Goal: Transaction & Acquisition: Purchase product/service

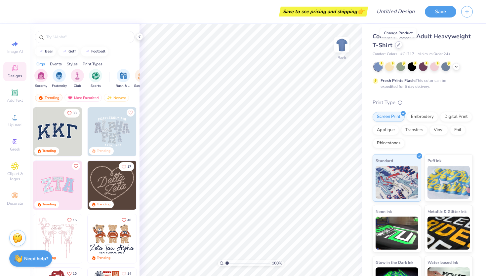
click at [398, 48] on div at bounding box center [398, 44] width 7 height 7
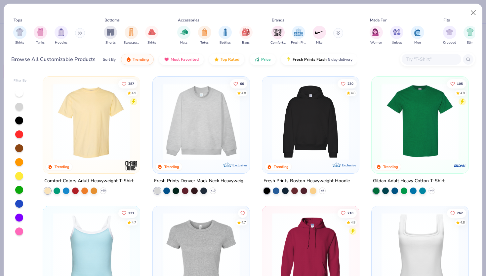
click at [185, 106] on img at bounding box center [201, 121] width 84 height 77
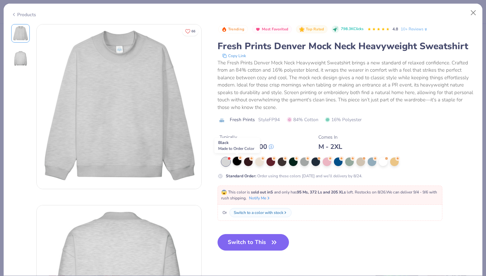
click at [239, 162] on div at bounding box center [237, 161] width 9 height 9
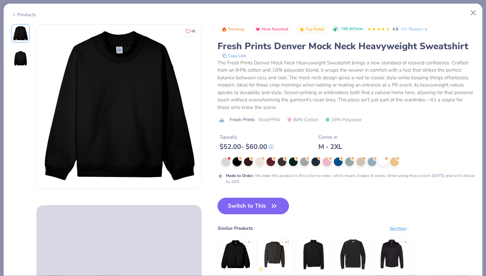
click at [254, 207] on button "Switch to This" at bounding box center [253, 206] width 72 height 17
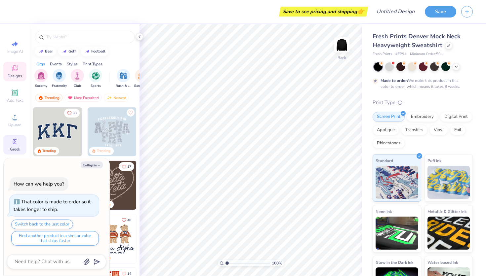
click at [12, 145] on icon at bounding box center [15, 142] width 8 height 8
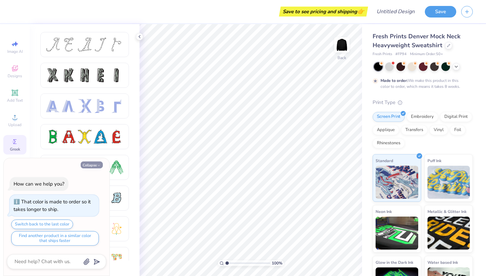
click at [90, 168] on button "Collapse" at bounding box center [92, 165] width 22 height 7
type textarea "x"
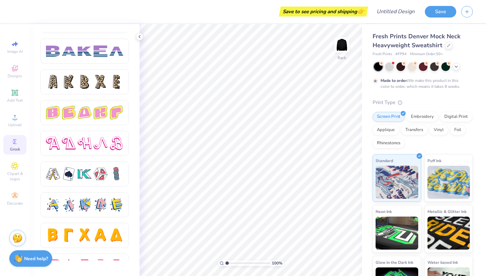
scroll to position [1092, 0]
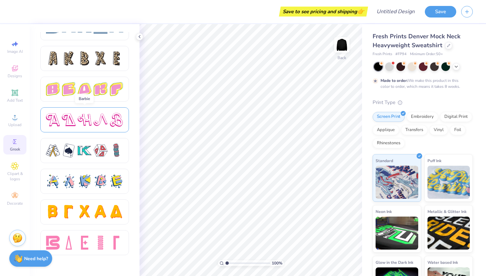
click at [67, 120] on div at bounding box center [69, 120] width 14 height 14
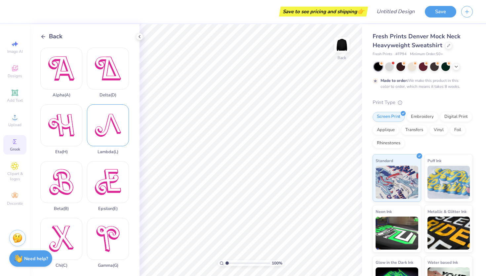
click at [110, 126] on div "Lambda ( L )" at bounding box center [108, 129] width 42 height 50
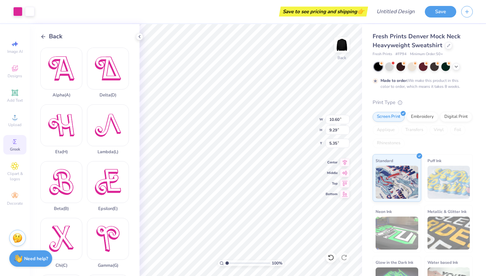
type input "2.60"
type input "2.28"
type input "0.50"
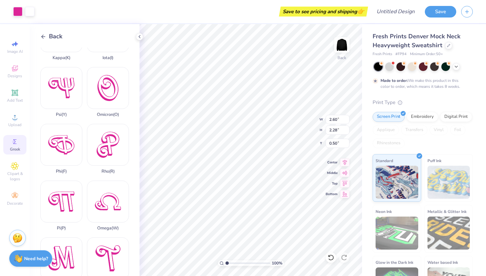
scroll to position [266, 0]
click at [61, 144] on div "Phi ( F )" at bounding box center [61, 148] width 42 height 50
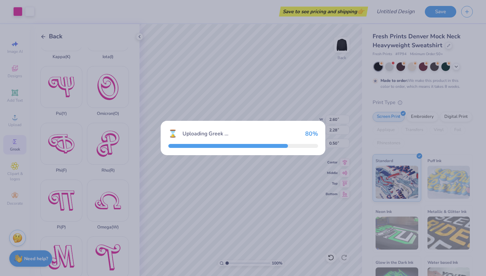
type input "11.51"
type input "8.55"
type input "5.73"
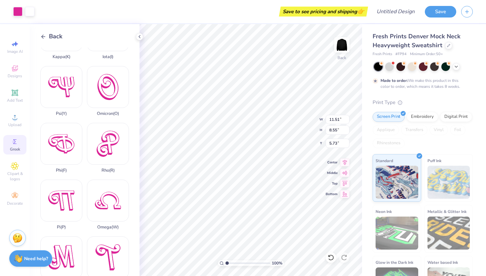
type input "3.18"
type input "2.36"
type input "0.50"
type input "2.75"
type input "2.05"
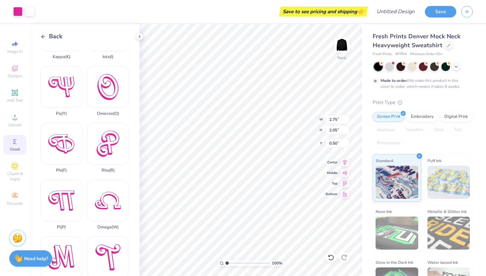
type input "2.78"
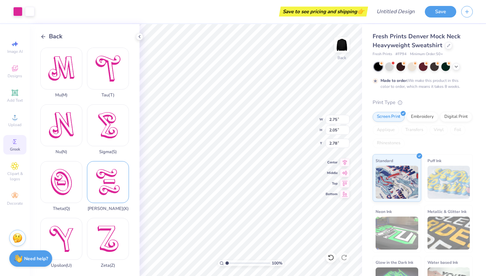
click at [109, 190] on div "Xi ( X )" at bounding box center [108, 186] width 42 height 50
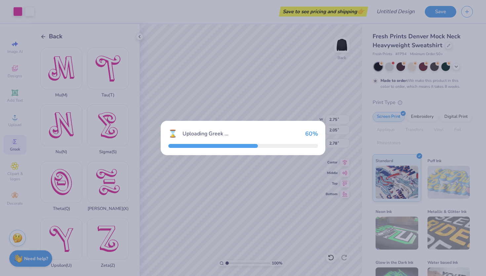
type input "8.70"
type input "9.66"
type input "5.17"
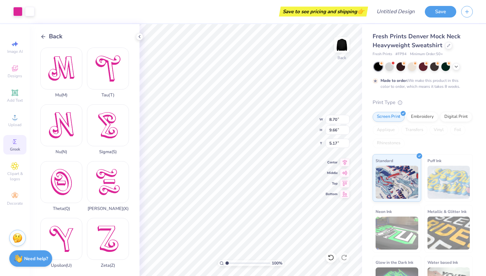
type input "2.18"
type input "2.42"
type input "4.82"
type input "3.00"
type input "0.72"
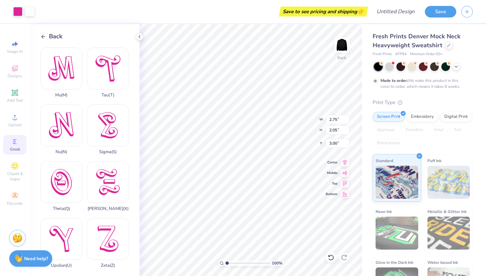
type input "2.60"
type input "2.28"
type input "0.72"
click at [13, 100] on span "Add Text" at bounding box center [15, 100] width 16 height 5
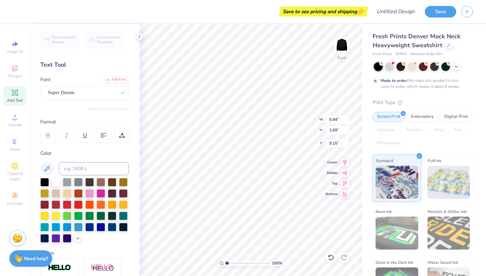
type input "2.75"
type input "2.05"
type input "3.00"
type input "5.84"
type input "1.69"
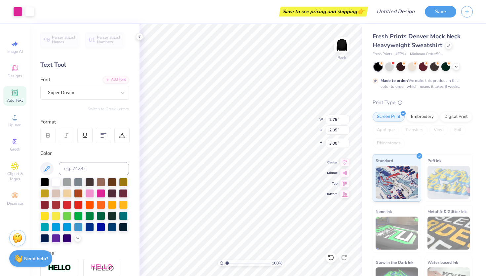
type input "9.15"
click at [18, 12] on div at bounding box center [17, 10] width 9 height 9
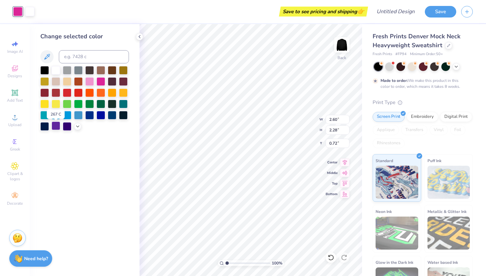
click at [53, 128] on div at bounding box center [56, 126] width 9 height 9
type input "2.75"
type input "2.05"
type input "3.00"
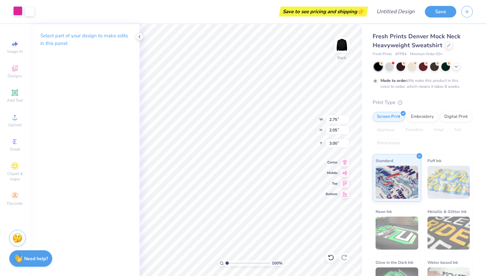
click at [16, 10] on div at bounding box center [17, 10] width 9 height 9
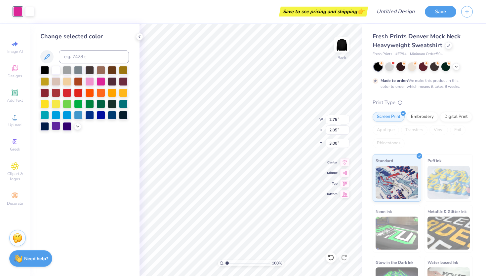
click at [54, 125] on div at bounding box center [56, 126] width 9 height 9
type input "2.18"
type input "2.42"
type input "4.82"
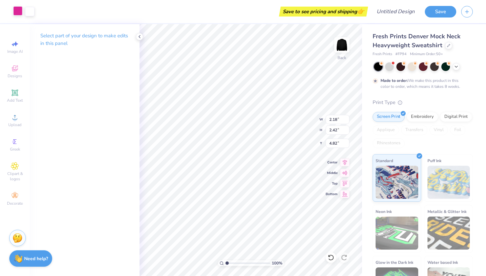
click at [19, 16] on div at bounding box center [17, 10] width 9 height 9
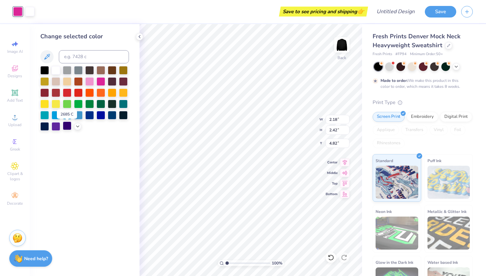
click at [65, 126] on div at bounding box center [67, 126] width 9 height 9
click at [57, 127] on div at bounding box center [56, 126] width 9 height 9
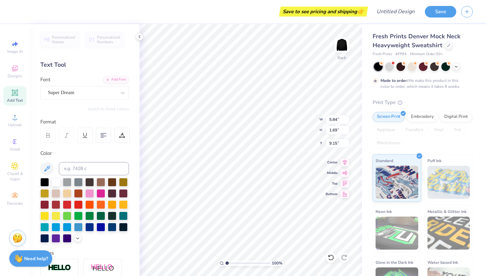
scroll to position [0, 1]
type textarea "Lambda Phi Xi"
click at [56, 239] on div at bounding box center [56, 238] width 9 height 9
click at [54, 184] on div at bounding box center [56, 181] width 9 height 9
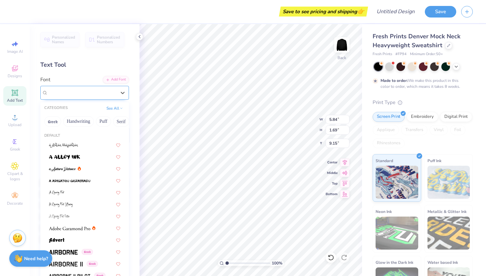
click at [110, 96] on div "Super Dream" at bounding box center [81, 93] width 69 height 10
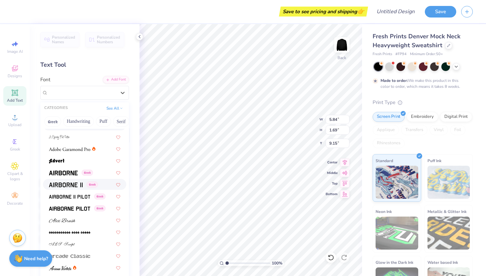
scroll to position [82, 0]
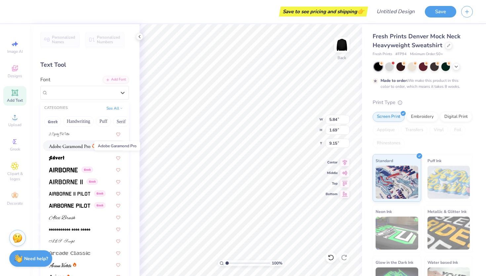
click at [83, 144] on img at bounding box center [69, 146] width 41 height 5
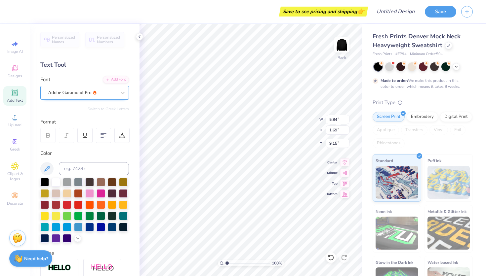
click at [110, 94] on div "Adobe Garamond Pro" at bounding box center [81, 93] width 69 height 10
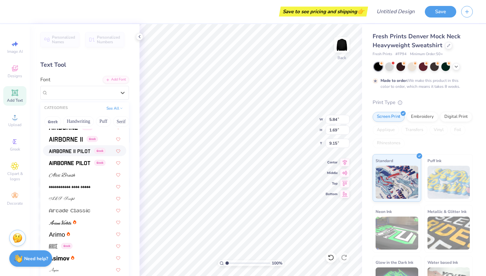
scroll to position [128, 0]
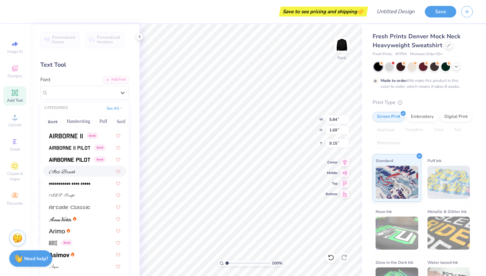
click at [78, 173] on div at bounding box center [84, 171] width 71 height 7
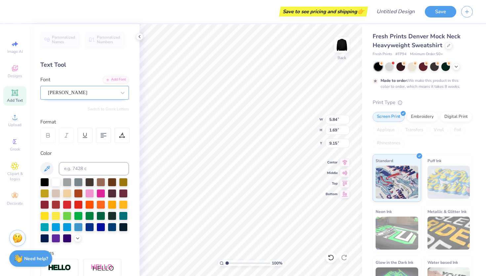
click at [113, 94] on div "[PERSON_NAME]" at bounding box center [81, 93] width 69 height 10
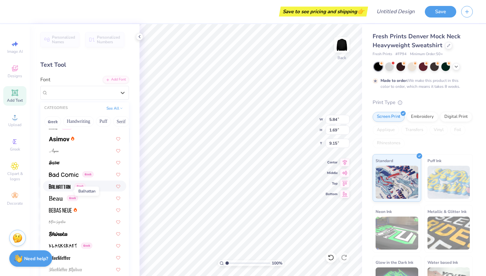
scroll to position [254, 0]
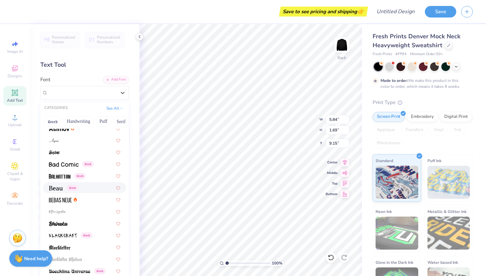
click at [83, 187] on div "Greek" at bounding box center [84, 187] width 71 height 7
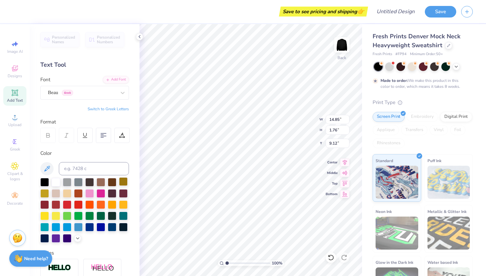
type input "6.05"
type input "0.72"
type input "16.14"
type input "13.81"
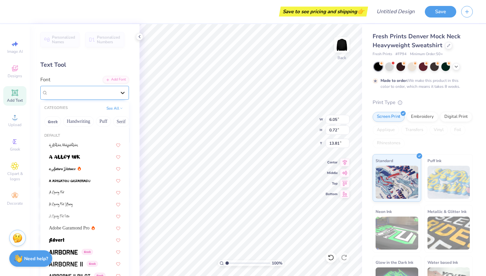
click at [120, 94] on icon at bounding box center [122, 93] width 7 height 7
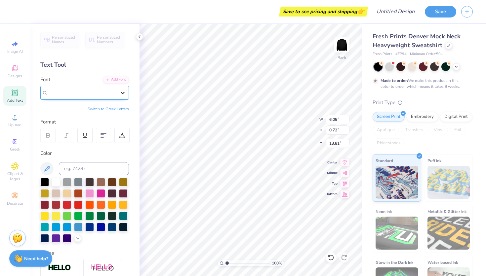
click at [121, 94] on icon at bounding box center [122, 93] width 7 height 7
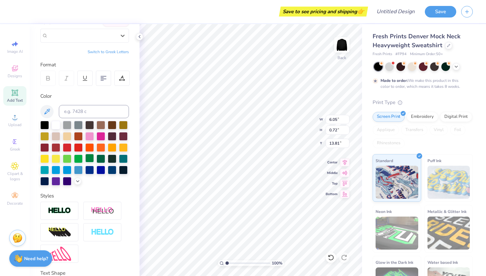
scroll to position [109, 0]
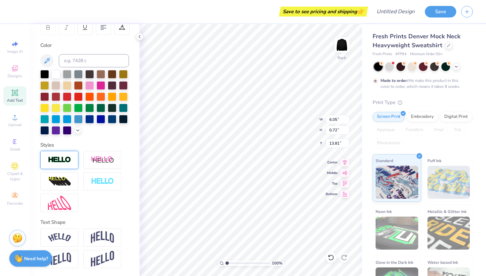
click at [76, 160] on div at bounding box center [59, 160] width 38 height 18
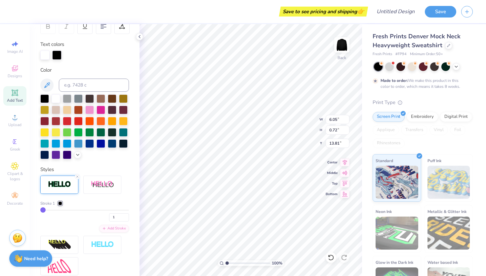
type input "6.06"
type input "0.73"
type input "13.80"
click at [44, 53] on div at bounding box center [44, 54] width 9 height 9
click at [56, 55] on div at bounding box center [56, 54] width 9 height 9
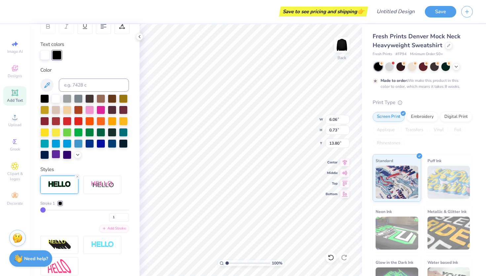
click at [56, 152] on div at bounding box center [56, 154] width 9 height 9
type input "13.36"
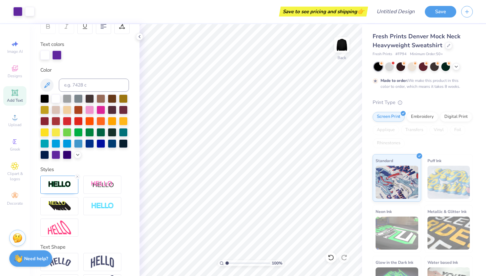
scroll to position [0, 0]
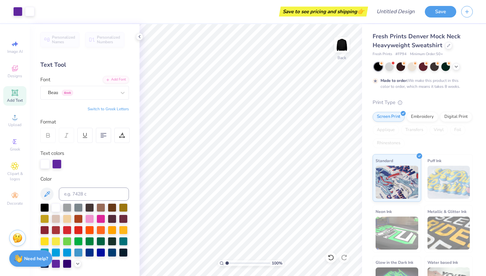
click at [14, 93] on icon at bounding box center [14, 92] width 5 height 5
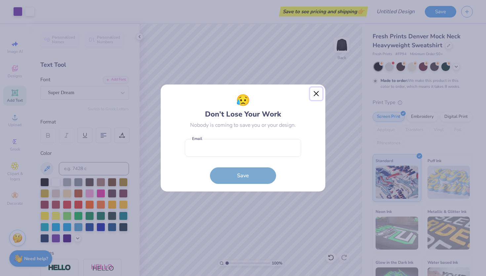
click at [315, 95] on button "Close" at bounding box center [316, 94] width 13 height 13
